Goal: Transaction & Acquisition: Download file/media

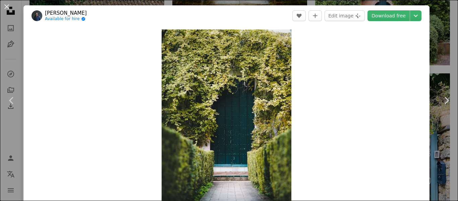
scroll to position [23, 0]
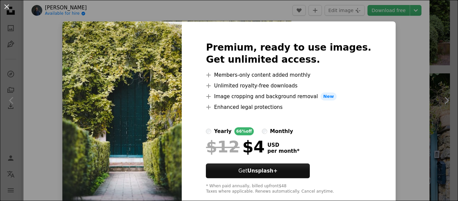
click at [161, 95] on img at bounding box center [121, 117] width 119 height 193
click at [360, 13] on div "An X shape Premium, ready to use images. Get unlimited access. A plus sign Memb…" at bounding box center [229, 100] width 458 height 201
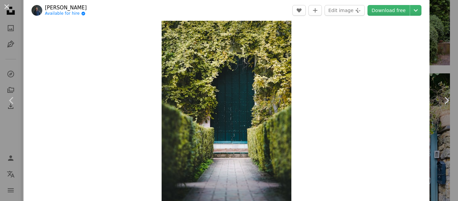
click at [272, 72] on img "Zoom in on this image" at bounding box center [227, 103] width 130 height 195
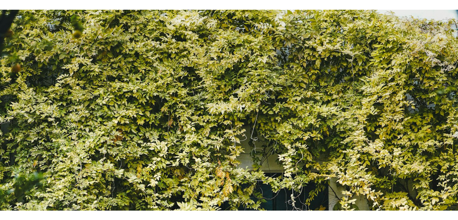
scroll to position [239, 0]
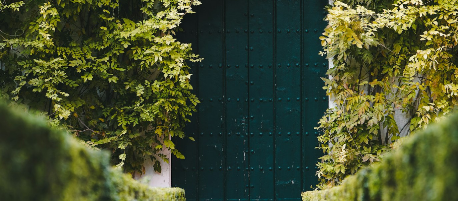
drag, startPoint x: 457, startPoint y: 41, endPoint x: 458, endPoint y: 10, distance: 30.9
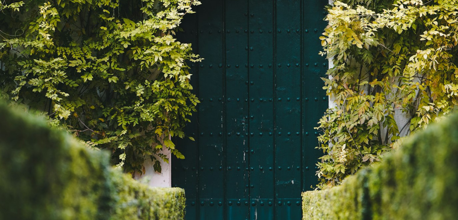
drag, startPoint x: 458, startPoint y: 127, endPoint x: 458, endPoint y: 28, distance: 99.3
click at [292, 85] on img "Zoom out on this image" at bounding box center [229, 104] width 459 height 688
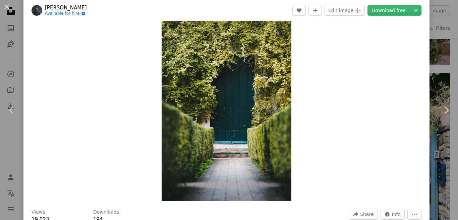
click at [241, 42] on img "Zoom in on this image" at bounding box center [227, 103] width 130 height 195
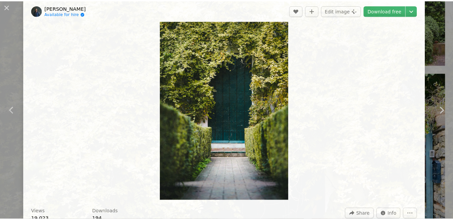
scroll to position [230, 0]
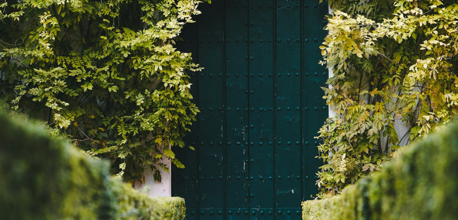
click at [344, 55] on img "Zoom out on this image" at bounding box center [229, 114] width 459 height 688
